Goal: Task Accomplishment & Management: Use online tool/utility

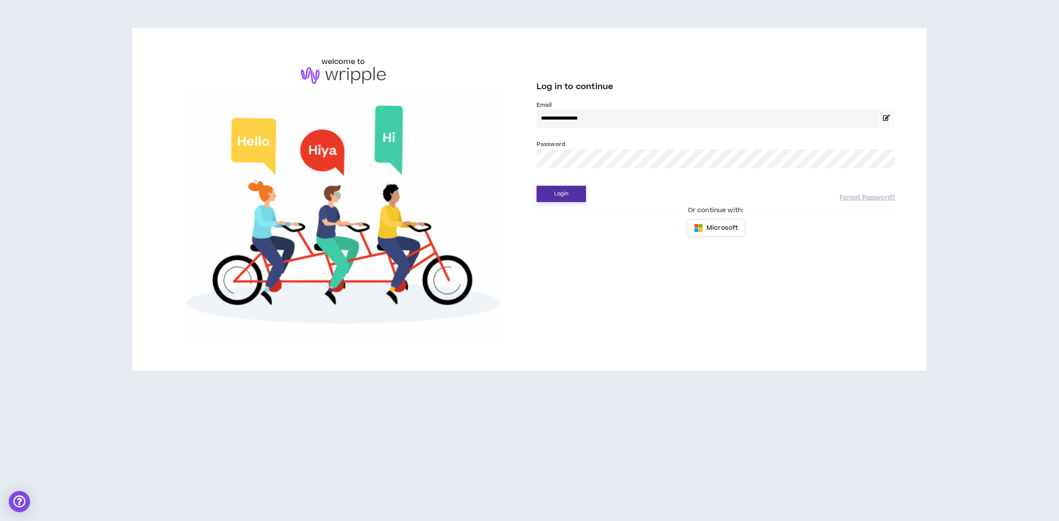
click at [548, 195] on button "Login" at bounding box center [560, 194] width 49 height 16
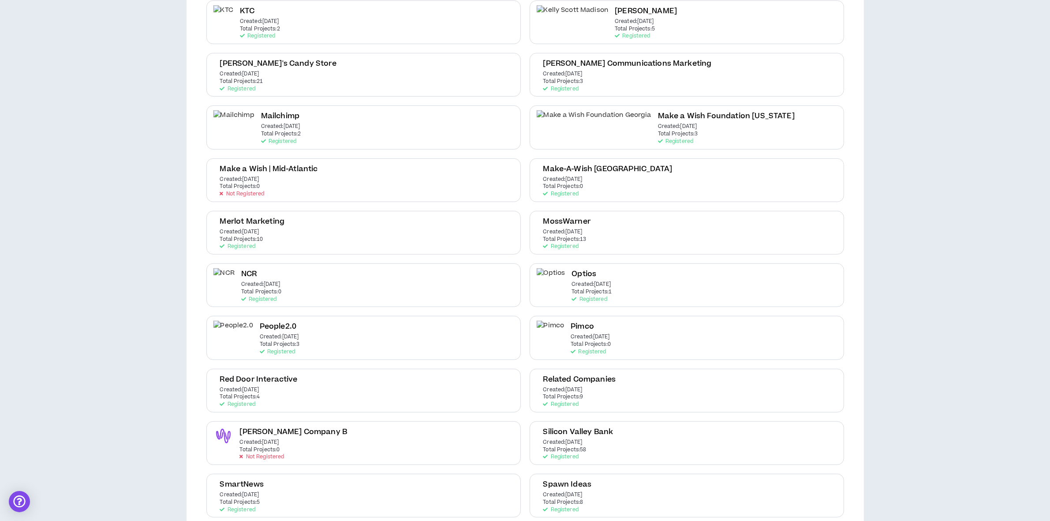
scroll to position [607, 0]
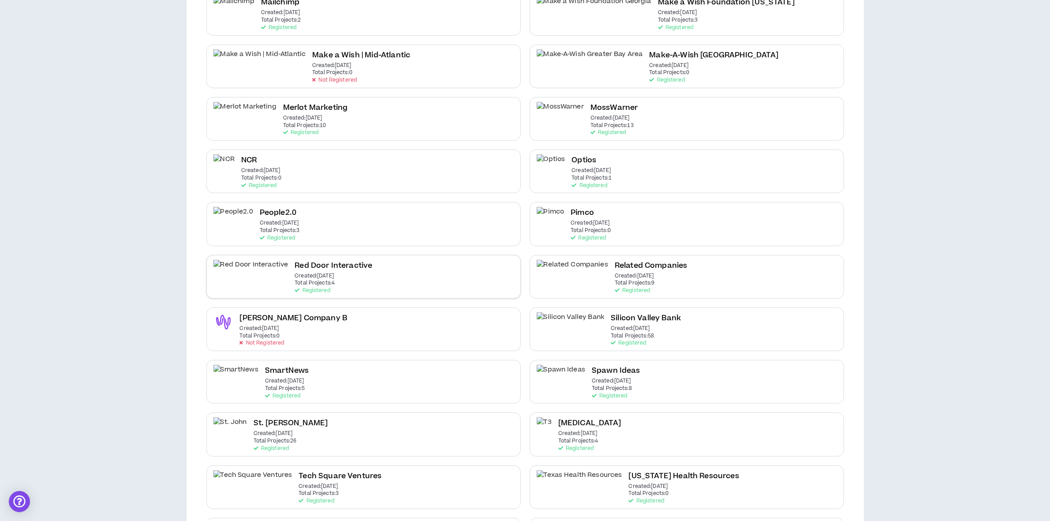
click at [296, 267] on div "Red Door Interactive Created: [DATE] Total Projects: 4 Registered" at bounding box center [334, 277] width 78 height 34
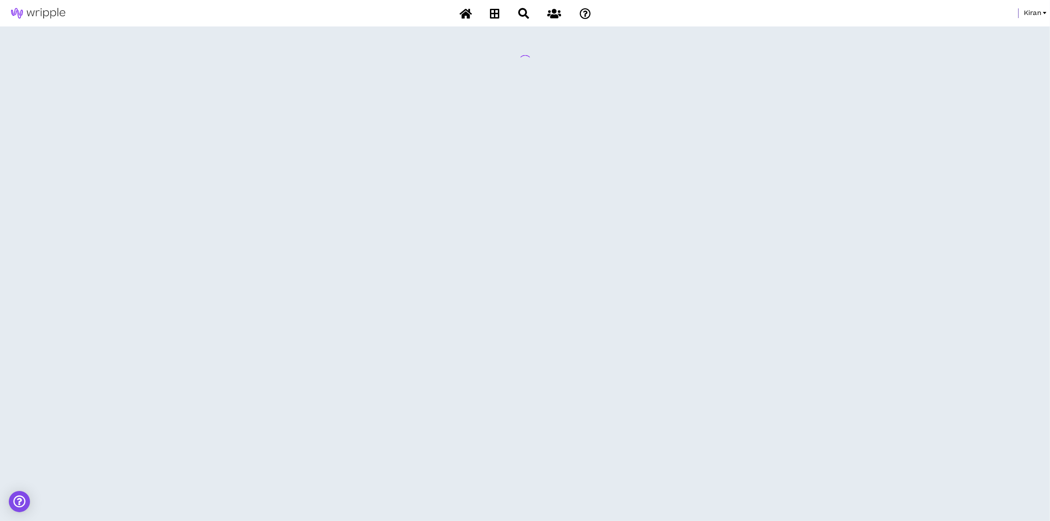
scroll to position [0, 0]
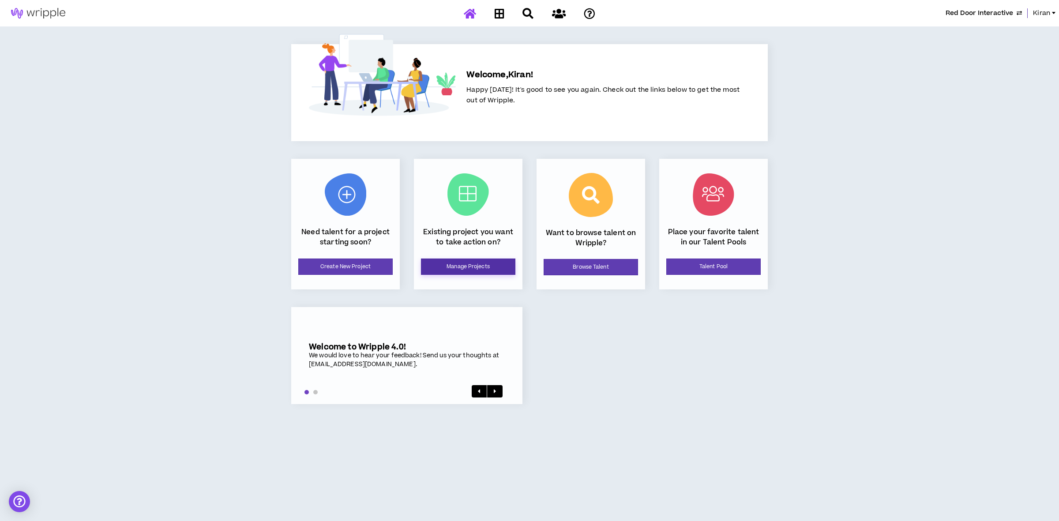
click at [460, 261] on link "Manage Projects" at bounding box center [468, 267] width 94 height 16
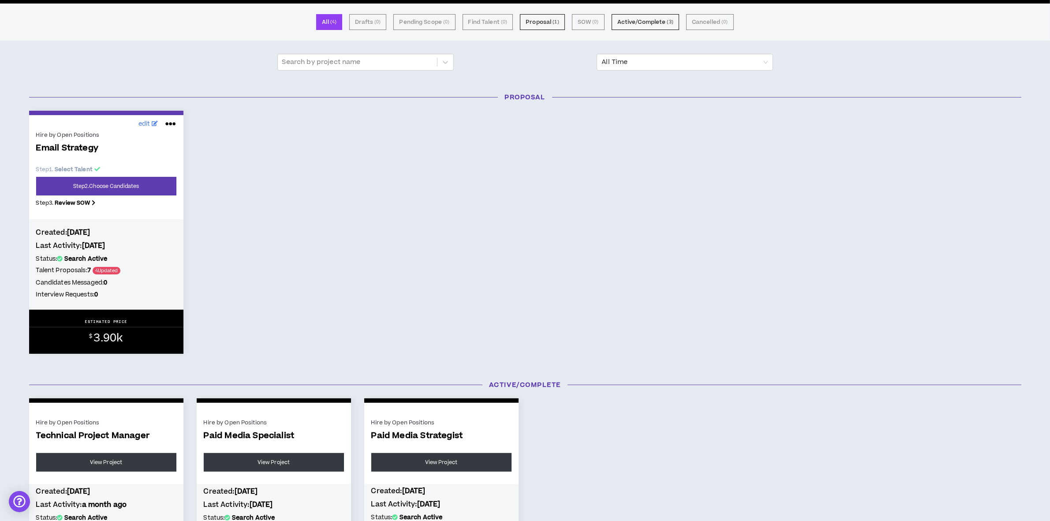
scroll to position [165, 0]
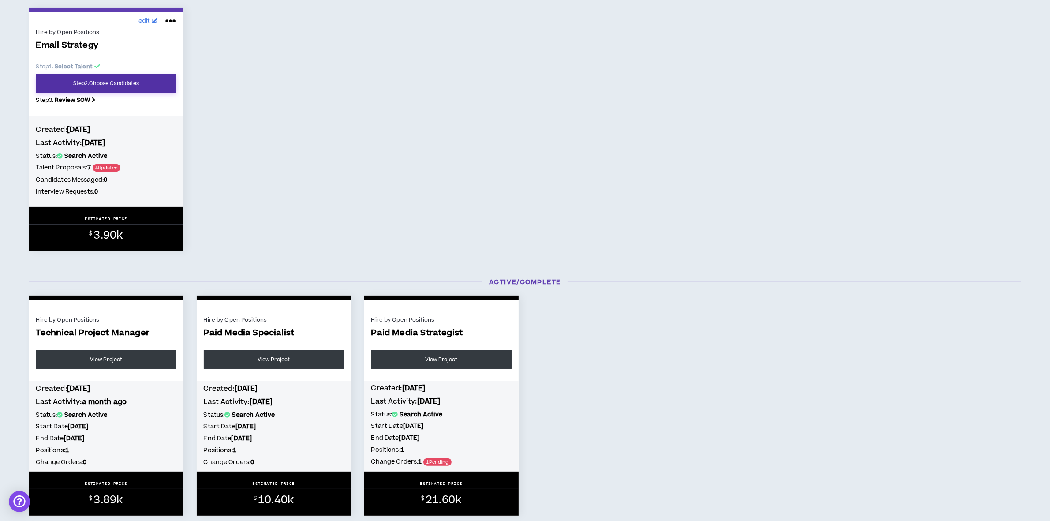
click at [131, 80] on link "Step 2 . Choose Candidates" at bounding box center [106, 83] width 140 height 19
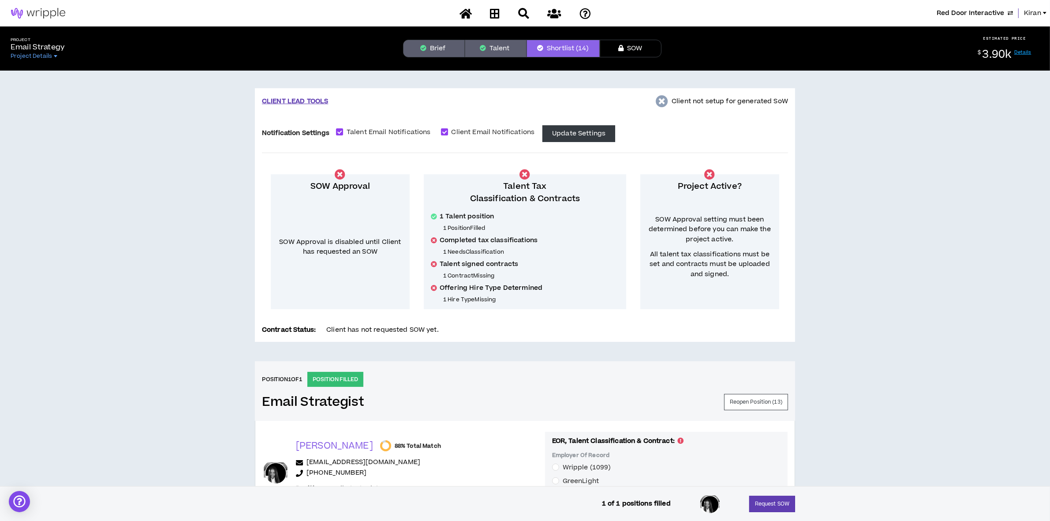
scroll to position [165, 0]
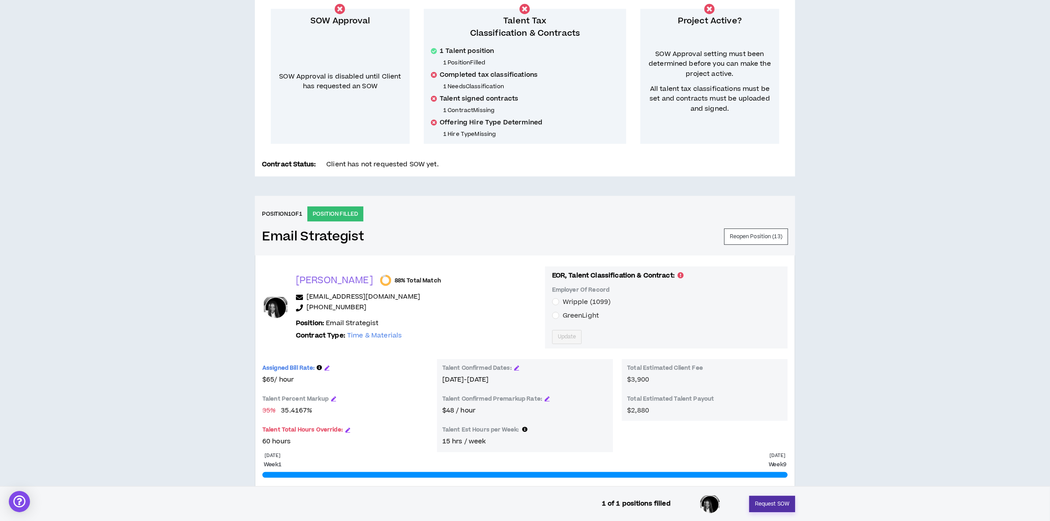
click at [765, 501] on button "Request SOW" at bounding box center [772, 504] width 46 height 16
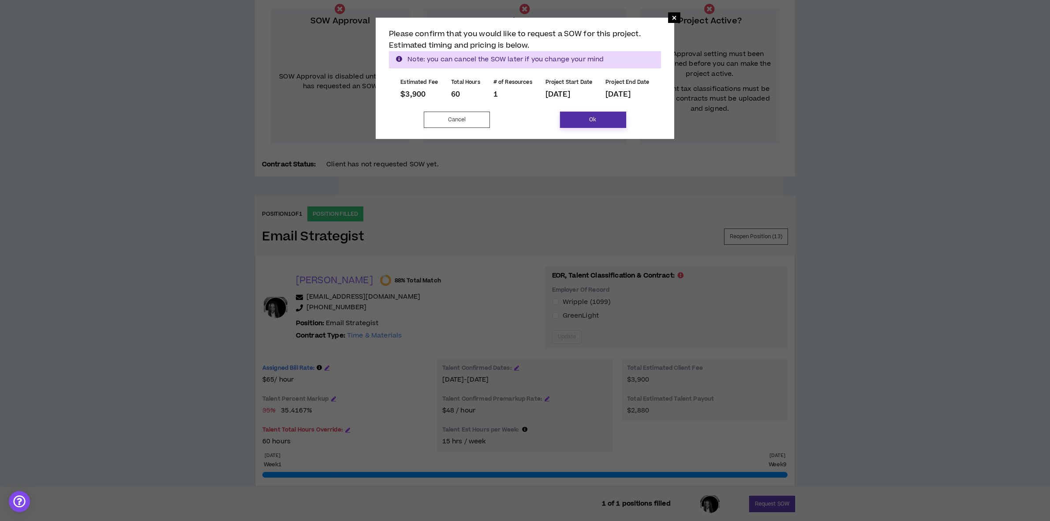
click at [589, 117] on button "Ok" at bounding box center [593, 120] width 66 height 16
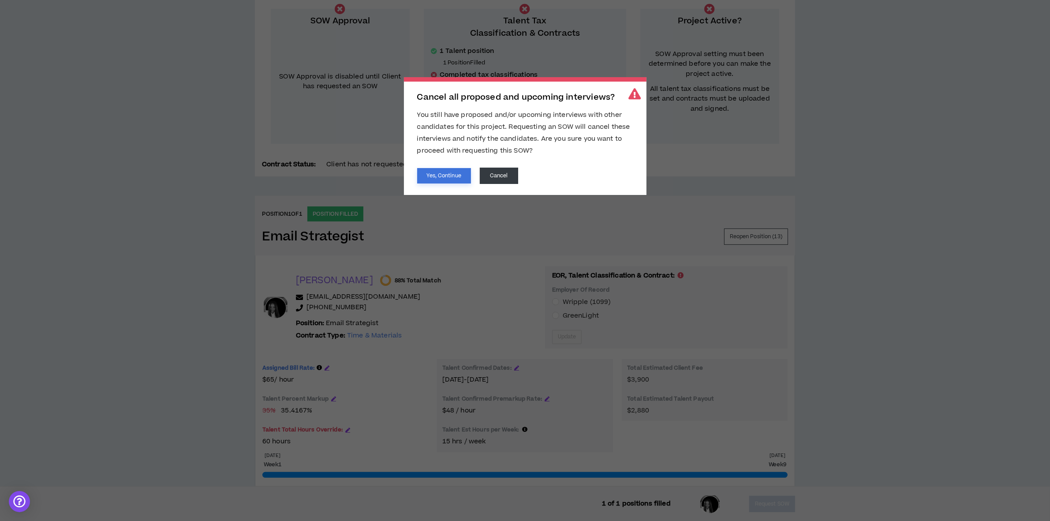
click at [446, 170] on button "Yes, Continue" at bounding box center [444, 175] width 54 height 15
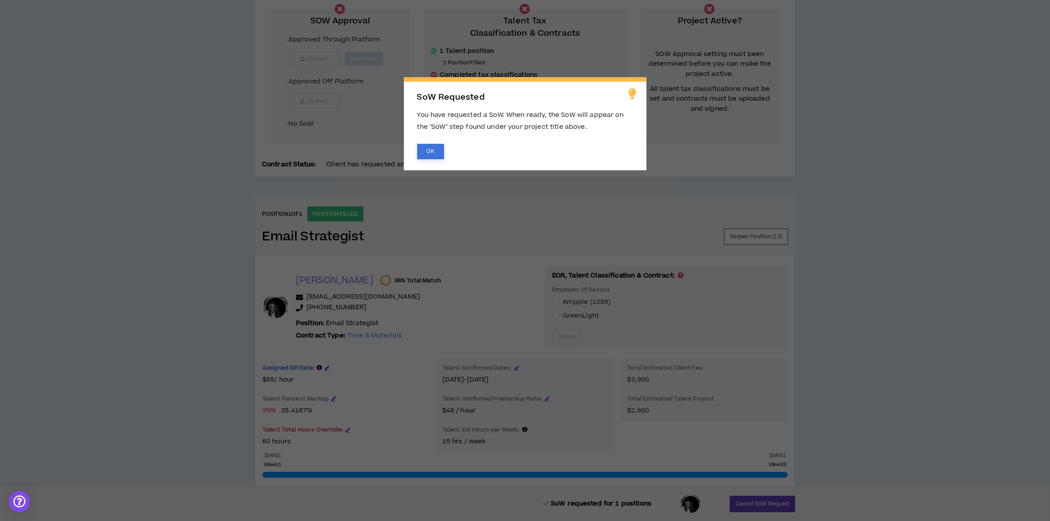
click at [426, 146] on button "OK" at bounding box center [430, 151] width 27 height 15
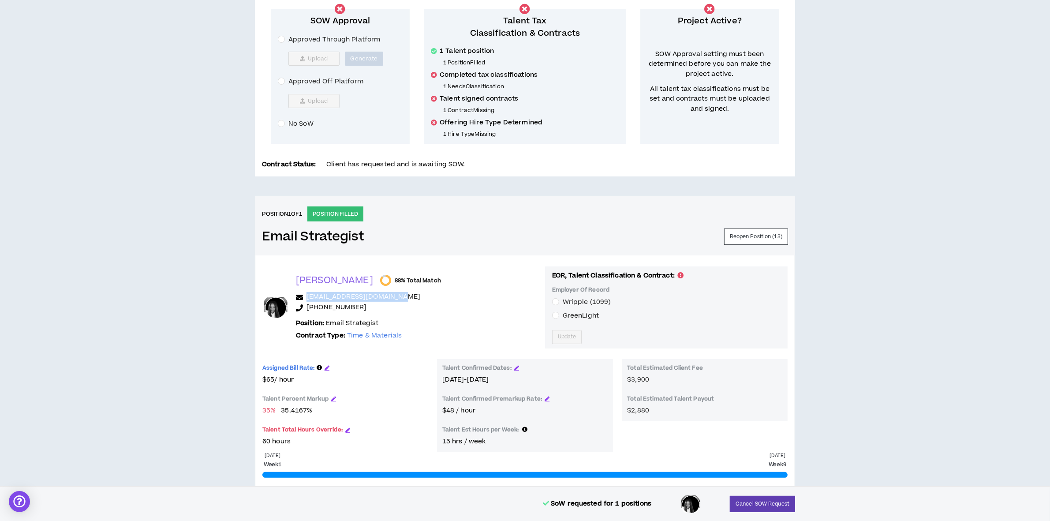
drag, startPoint x: 397, startPoint y: 294, endPoint x: 308, endPoint y: 301, distance: 89.8
click at [308, 301] on p "[EMAIL_ADDRESS][DOMAIN_NAME]" at bounding box center [417, 297] width 242 height 11
copy link "[EMAIL_ADDRESS][DOMAIN_NAME]"
click at [361, 307] on p "[PHONE_NUMBER]" at bounding box center [417, 308] width 242 height 11
drag, startPoint x: 353, startPoint y: 305, endPoint x: 314, endPoint y: 309, distance: 39.9
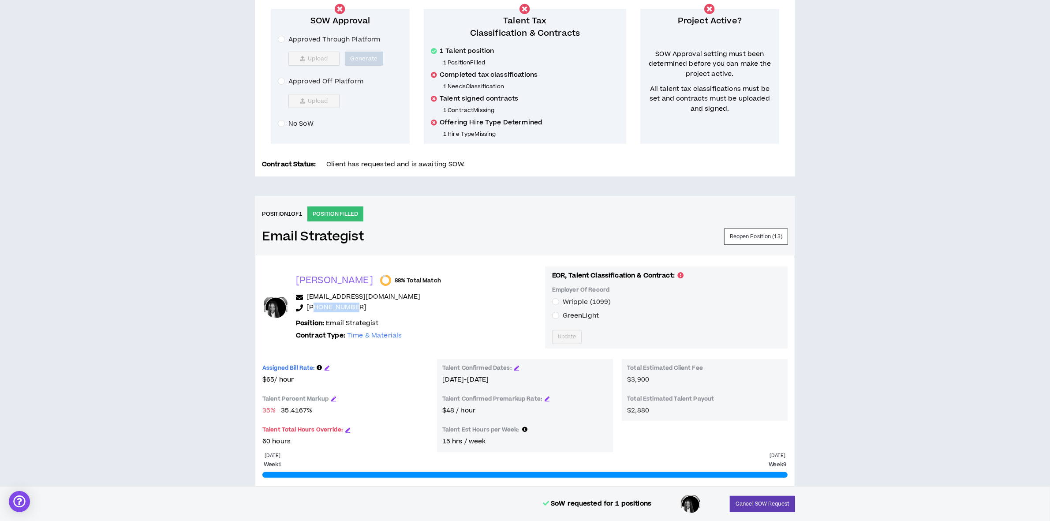
click at [314, 309] on p "[PHONE_NUMBER]" at bounding box center [417, 308] width 242 height 11
copy link "7312678465"
